Goal: Transaction & Acquisition: Purchase product/service

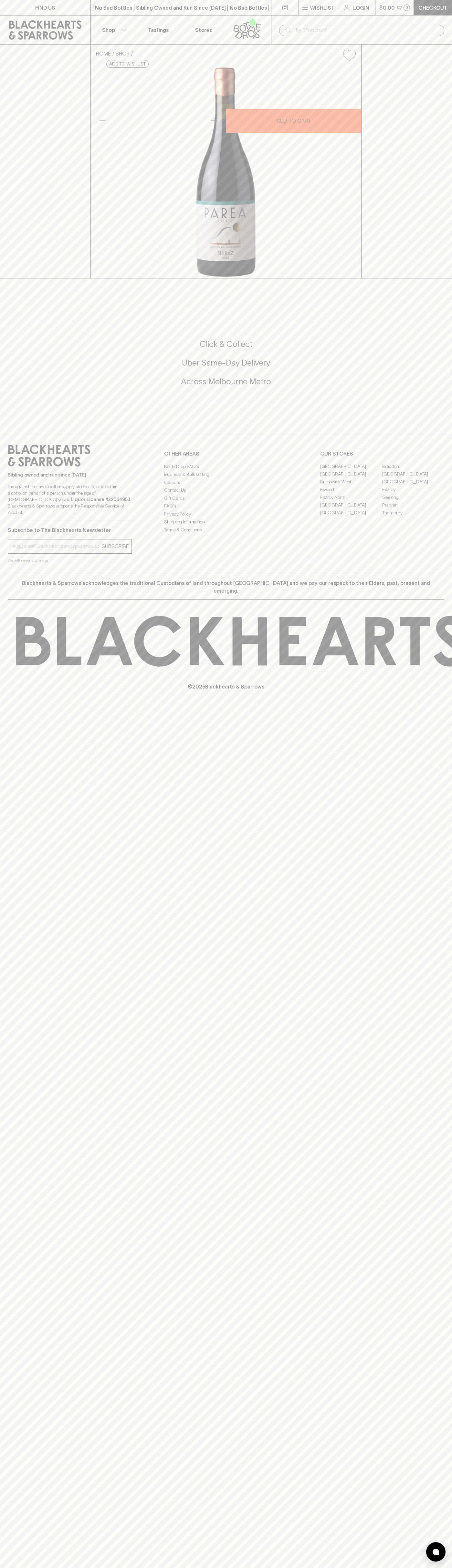
click at [436, 8] on p "Checkout" at bounding box center [433, 7] width 29 height 8
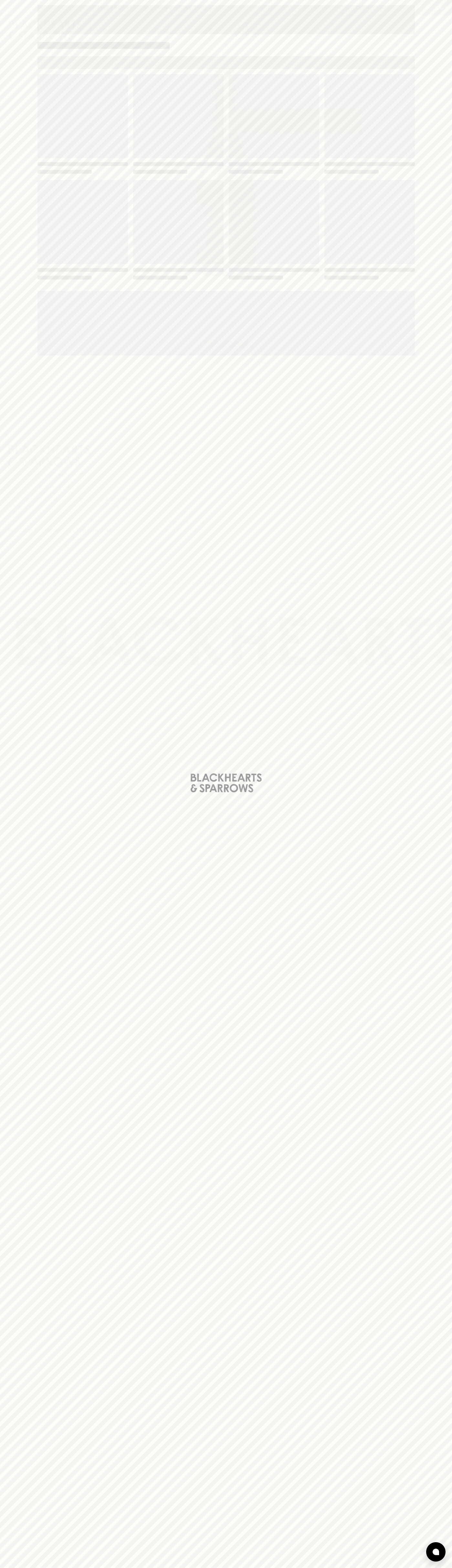
click at [432, 117] on div "Loading" at bounding box center [226, 784] width 452 height 1568
click at [55, 1567] on html "FIND US | No Bad Bottles | Sibling Owned and Run Since [DATE] | No Bad Bottles …" at bounding box center [226, 784] width 452 height 1568
click at [7, 227] on div "Loading" at bounding box center [226, 784] width 452 height 1568
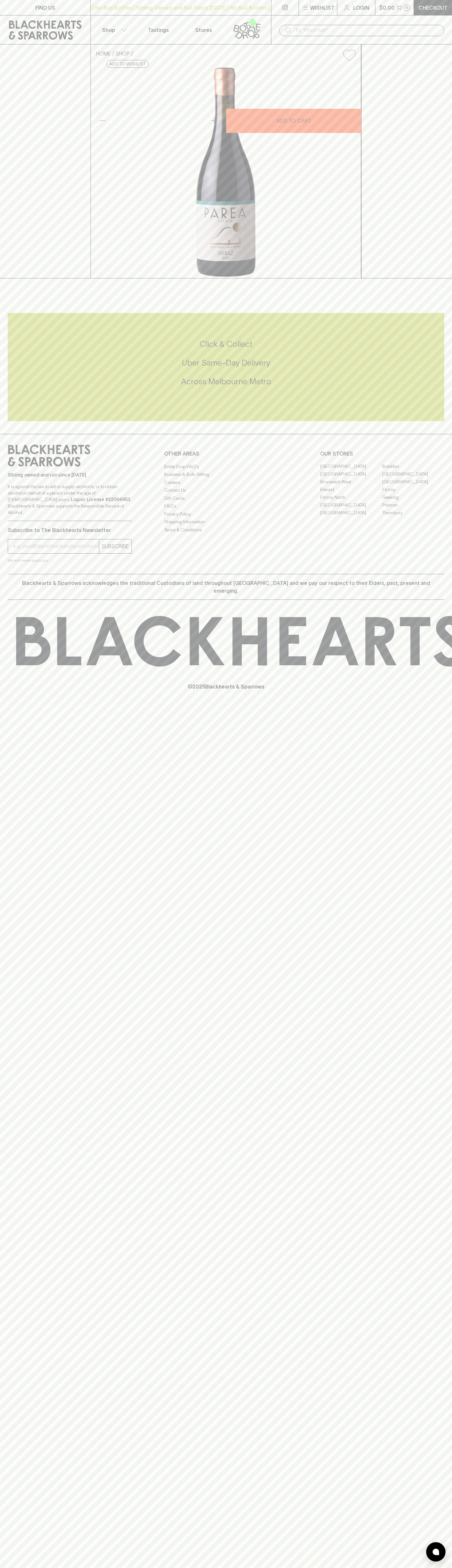
click at [351, 494] on link "Elwood" at bounding box center [351, 489] width 62 height 8
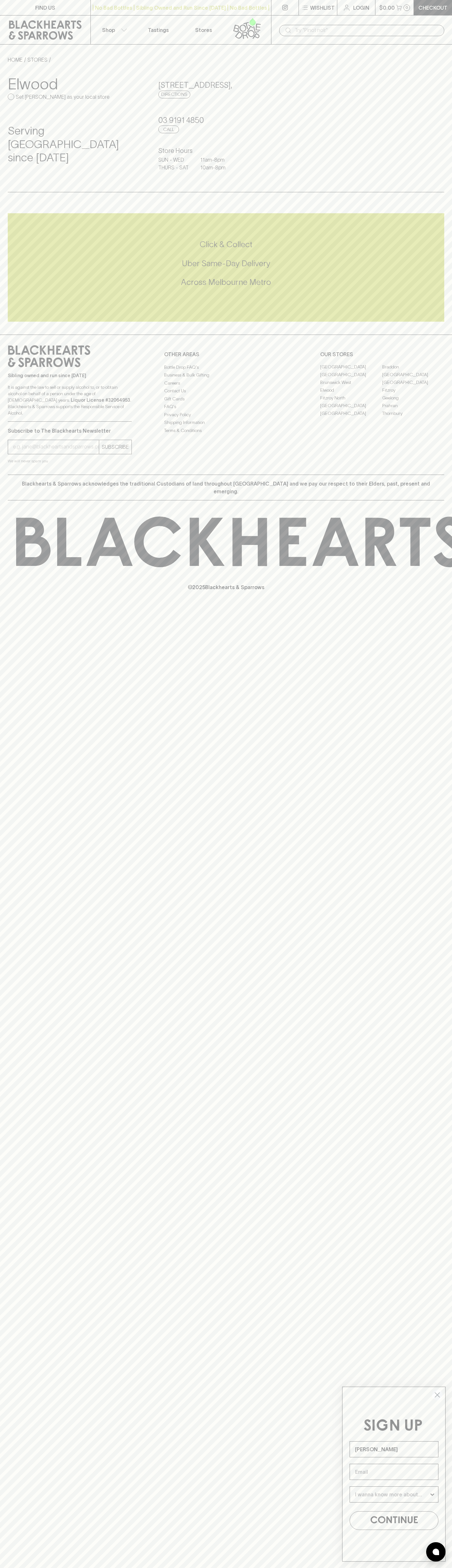
type input "John Smith"
